Goal: Find specific page/section: Find specific page/section

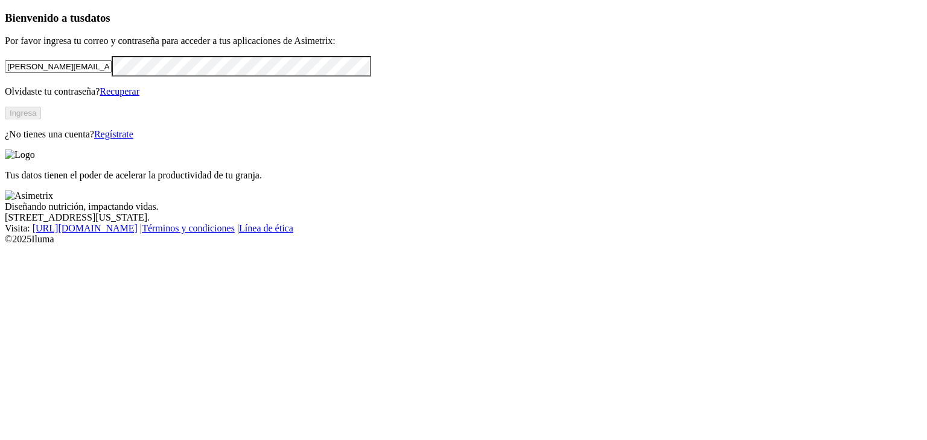
click at [112, 73] on input "andrea.alvarez@premexcorp.com" at bounding box center [58, 66] width 107 height 13
type input "esteban.valencia@asimetrix.co"
click at [41, 119] on button "Ingresa" at bounding box center [23, 113] width 36 height 13
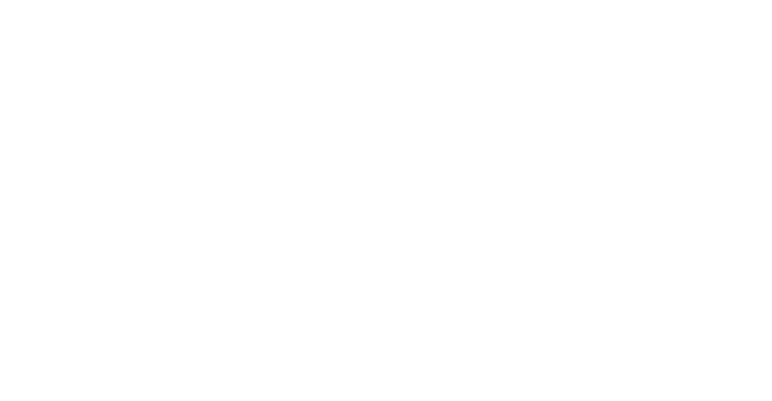
scroll to position [121, 0]
